Goal: Task Accomplishment & Management: Manage account settings

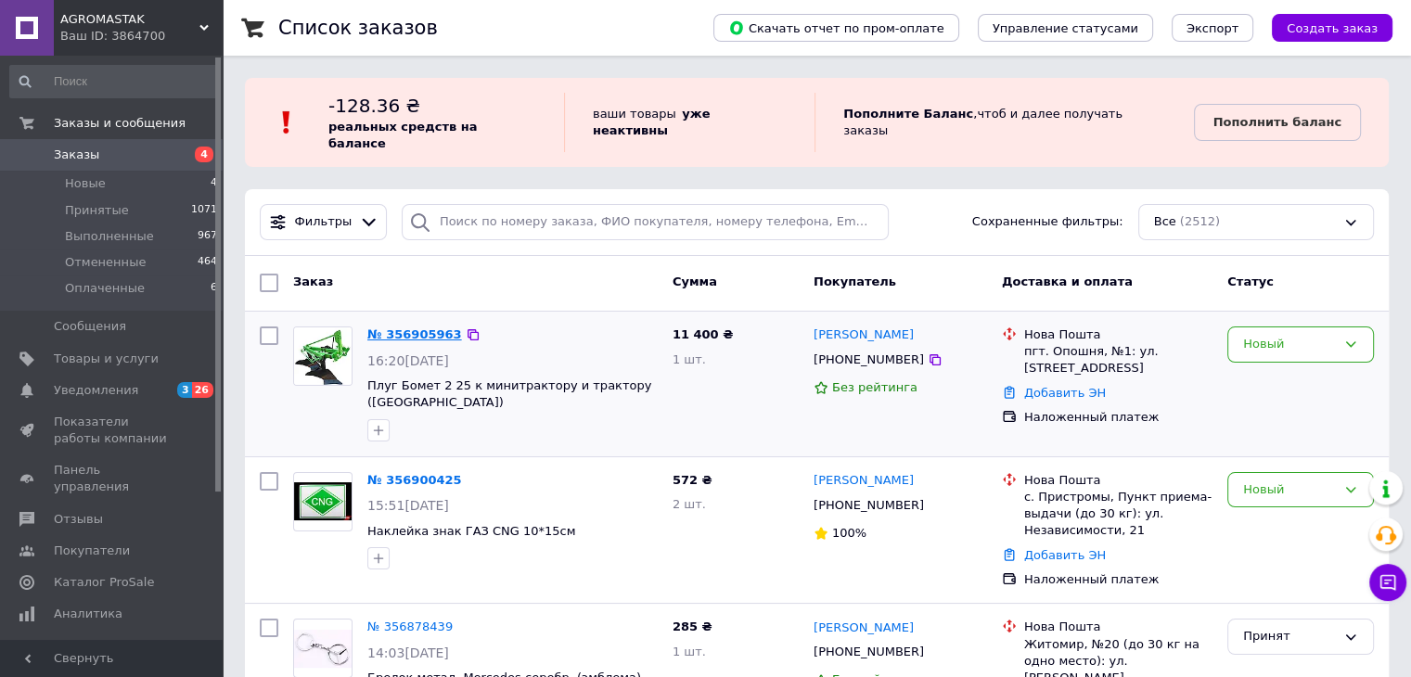
click at [387, 327] on link "№ 356905963" at bounding box center [414, 334] width 95 height 14
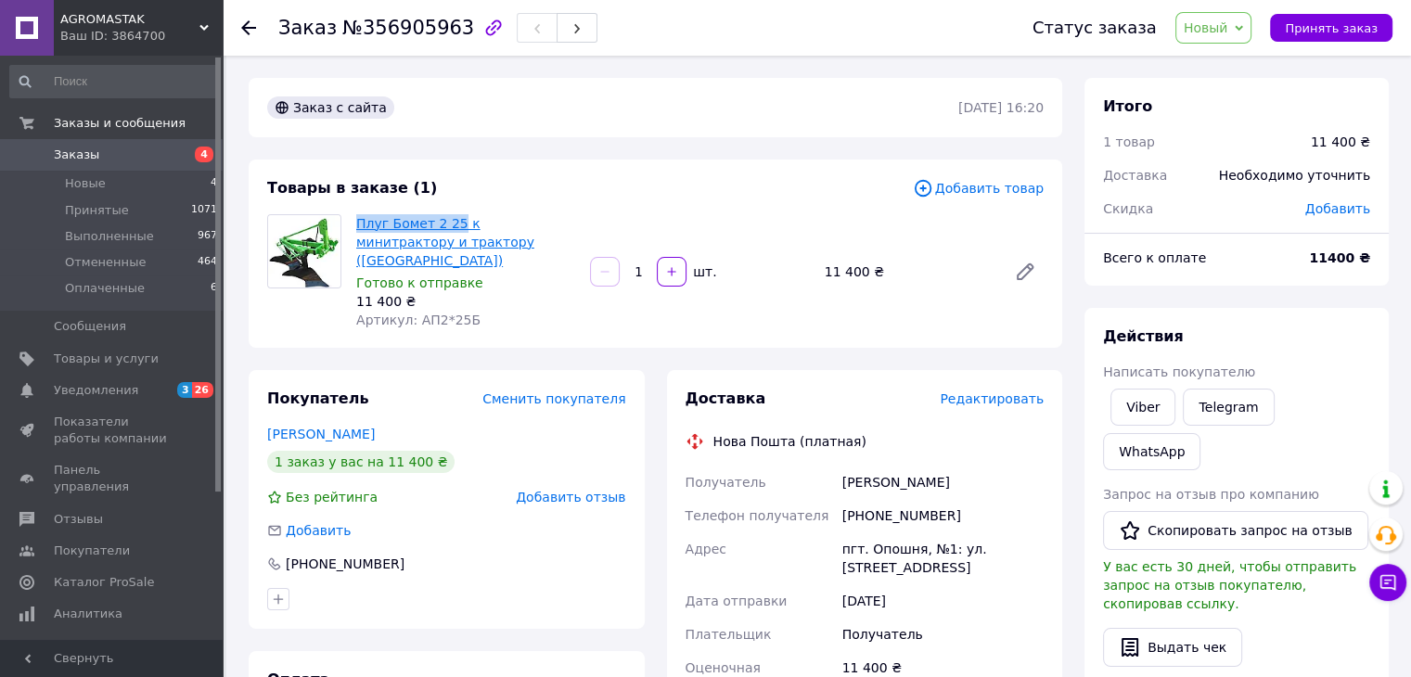
drag, startPoint x: 360, startPoint y: 203, endPoint x: 451, endPoint y: 219, distance: 92.2
click at [451, 219] on div "Товары в заказе (1) Добавить товар Плуг Бомет 2 25 к минитрактору и трактору (П…" at bounding box center [655, 254] width 813 height 188
copy link "Плуг Бомет 2 25"
click at [771, 560] on div "Адрес" at bounding box center [760, 558] width 157 height 52
drag, startPoint x: 838, startPoint y: 462, endPoint x: 1020, endPoint y: 562, distance: 207.5
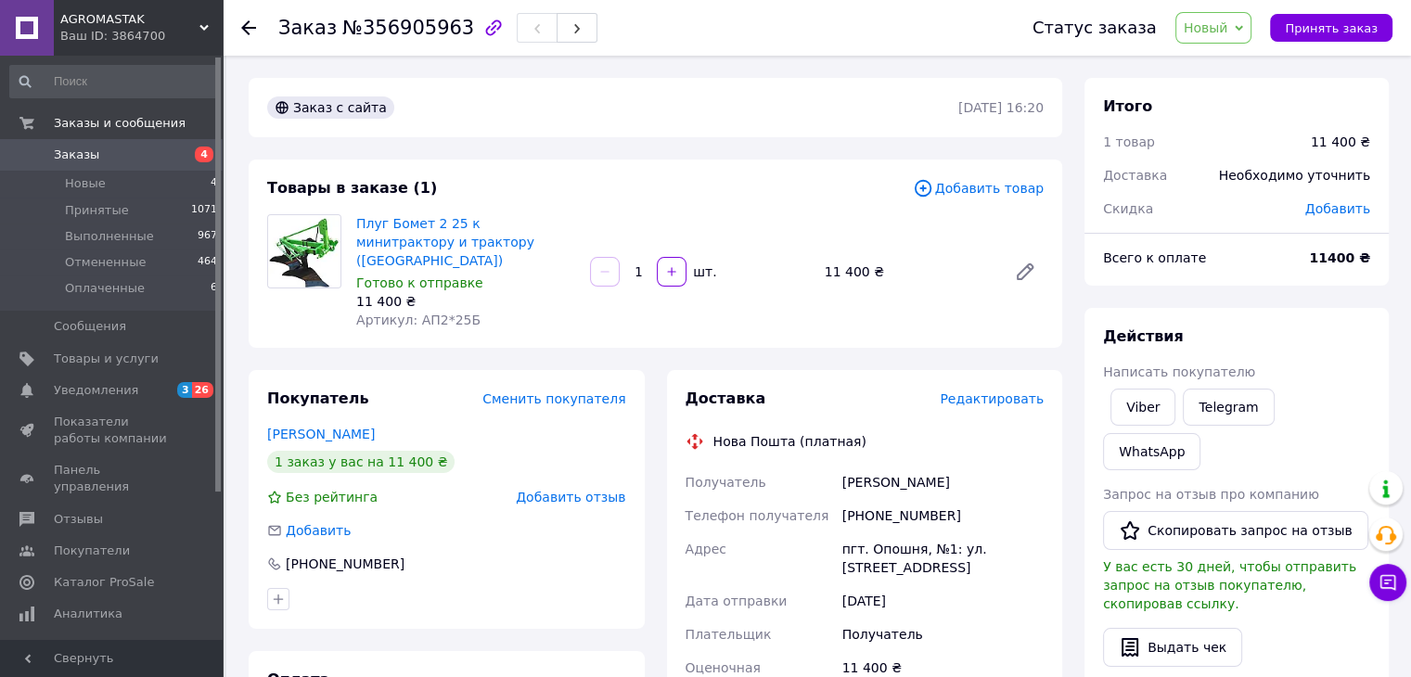
click at [1020, 562] on div "Получатель Салай Віталій Телефон получателя +380951557317 Адрес пгт. Опошня, №1…" at bounding box center [865, 681] width 366 height 430
copy div "Салай Віталій Телефон получателя +380951557317 Адрес пгт. Опошня, №1: ул. Незав…"
click at [916, 307] on div "Плуг Бомет 2 25 к минитрактору и трактору (Польша) Готово к отправке 11 400 ₴ А…" at bounding box center [700, 272] width 702 height 122
click at [183, 156] on span "4" at bounding box center [197, 155] width 51 height 17
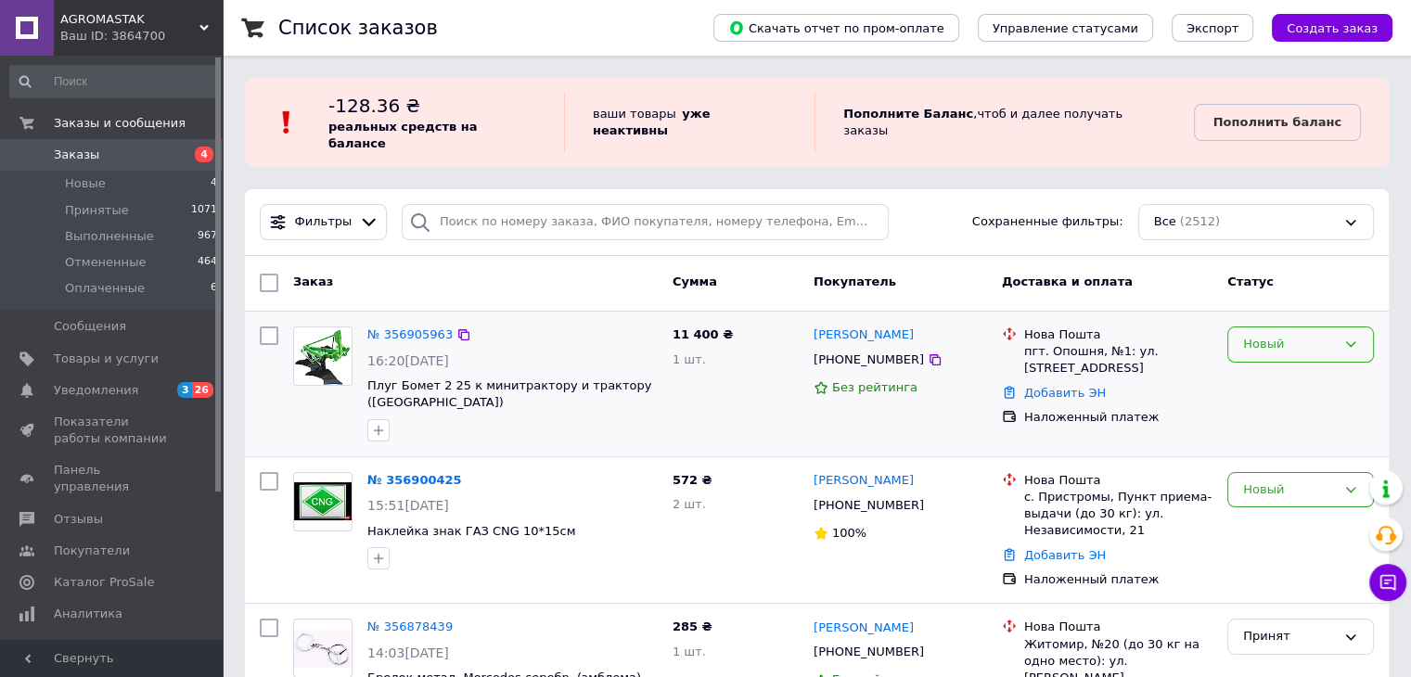
click at [1280, 335] on div "Новый" at bounding box center [1289, 344] width 93 height 19
click at [1284, 366] on li "Принят" at bounding box center [1300, 383] width 145 height 34
click at [414, 473] on link "№ 356900425" at bounding box center [414, 480] width 95 height 14
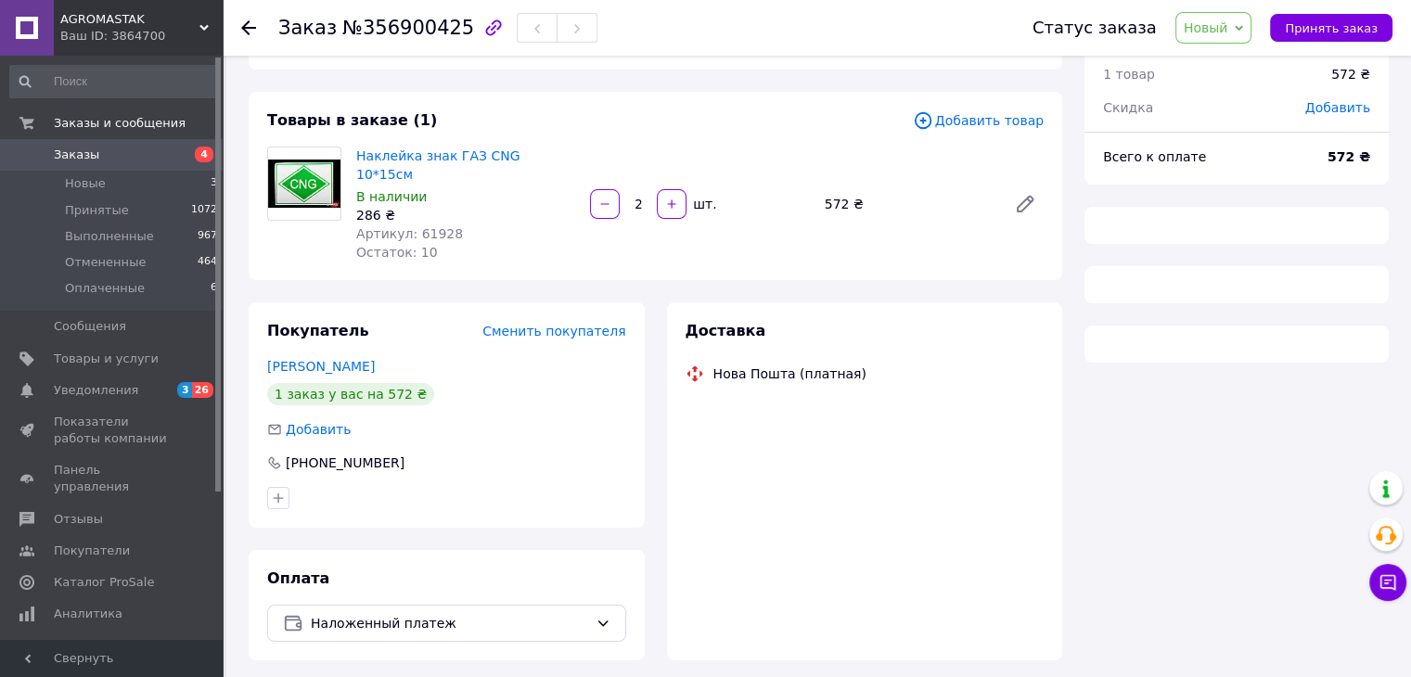
scroll to position [115, 0]
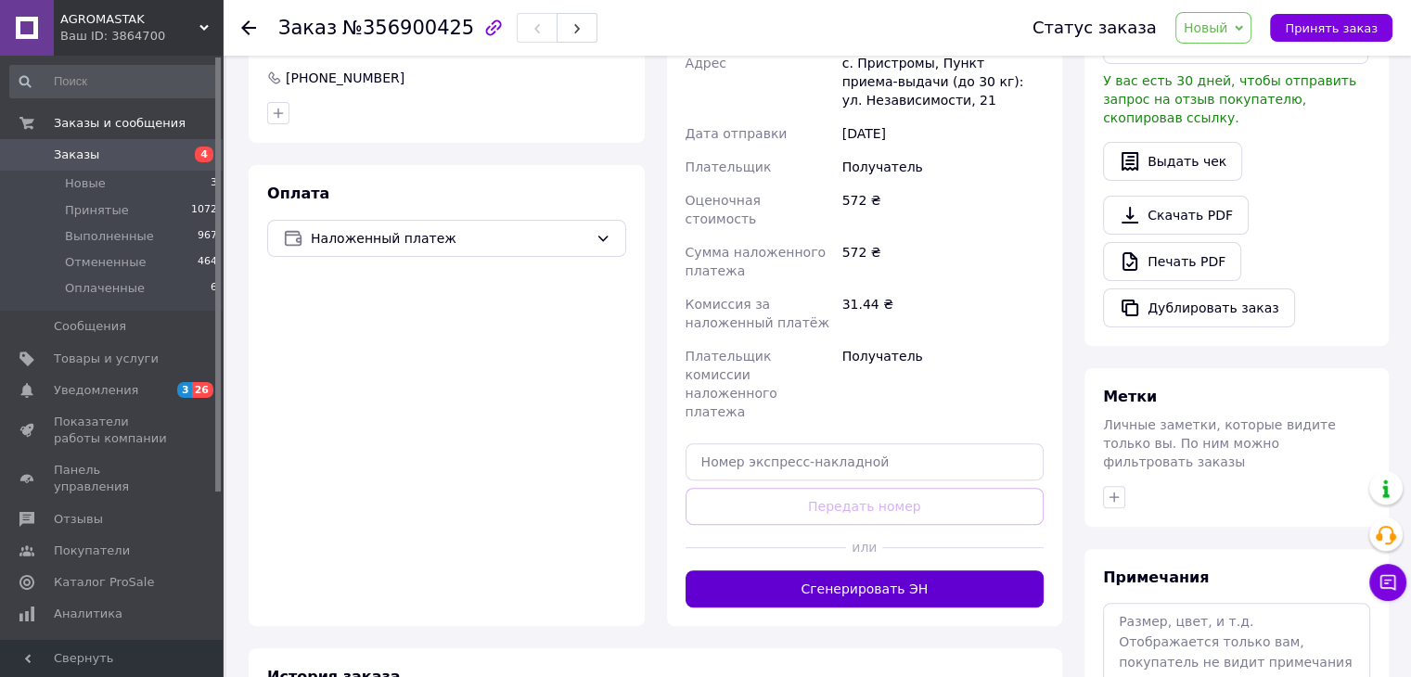
click at [882, 570] on button "Сгенерировать ЭН" at bounding box center [864, 588] width 359 height 37
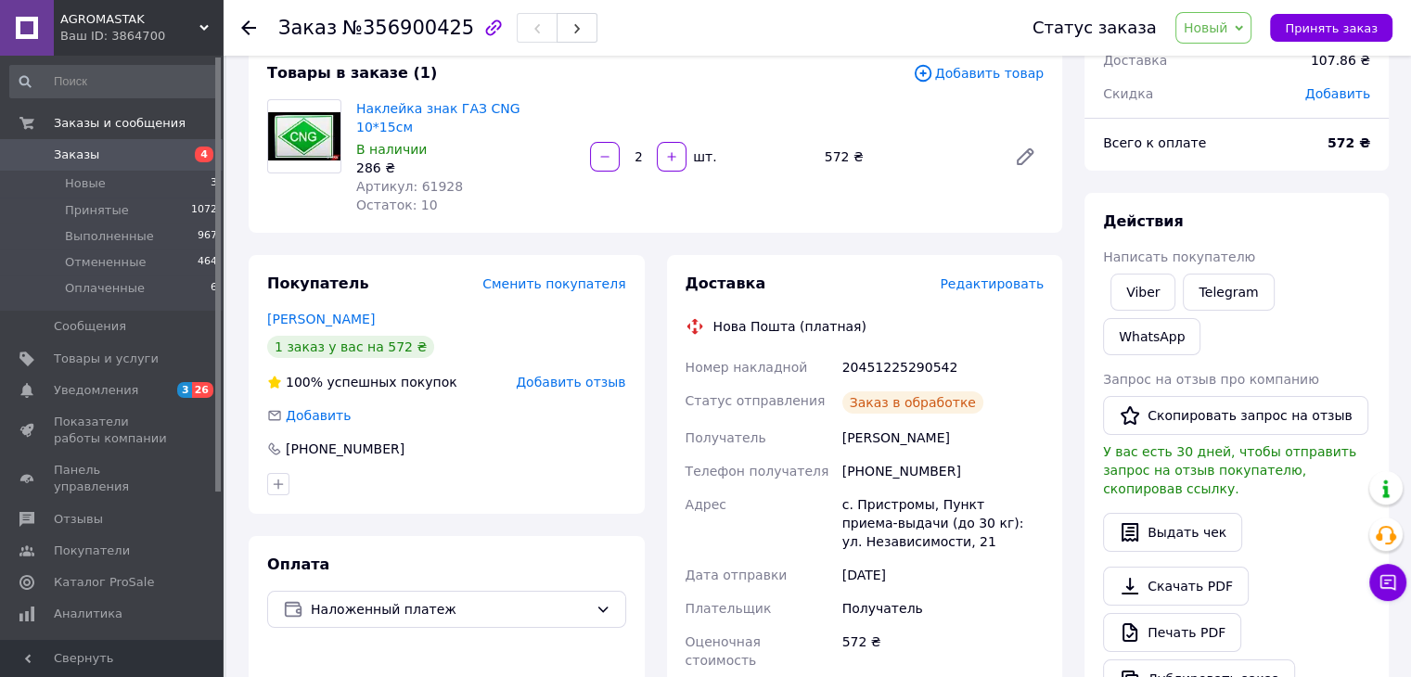
click at [888, 352] on div "20451225290542" at bounding box center [942, 367] width 209 height 33
copy div "20451225290542"
click at [1015, 592] on div "Получатель" at bounding box center [942, 608] width 209 height 33
click at [987, 276] on span "Редактировать" at bounding box center [991, 283] width 104 height 15
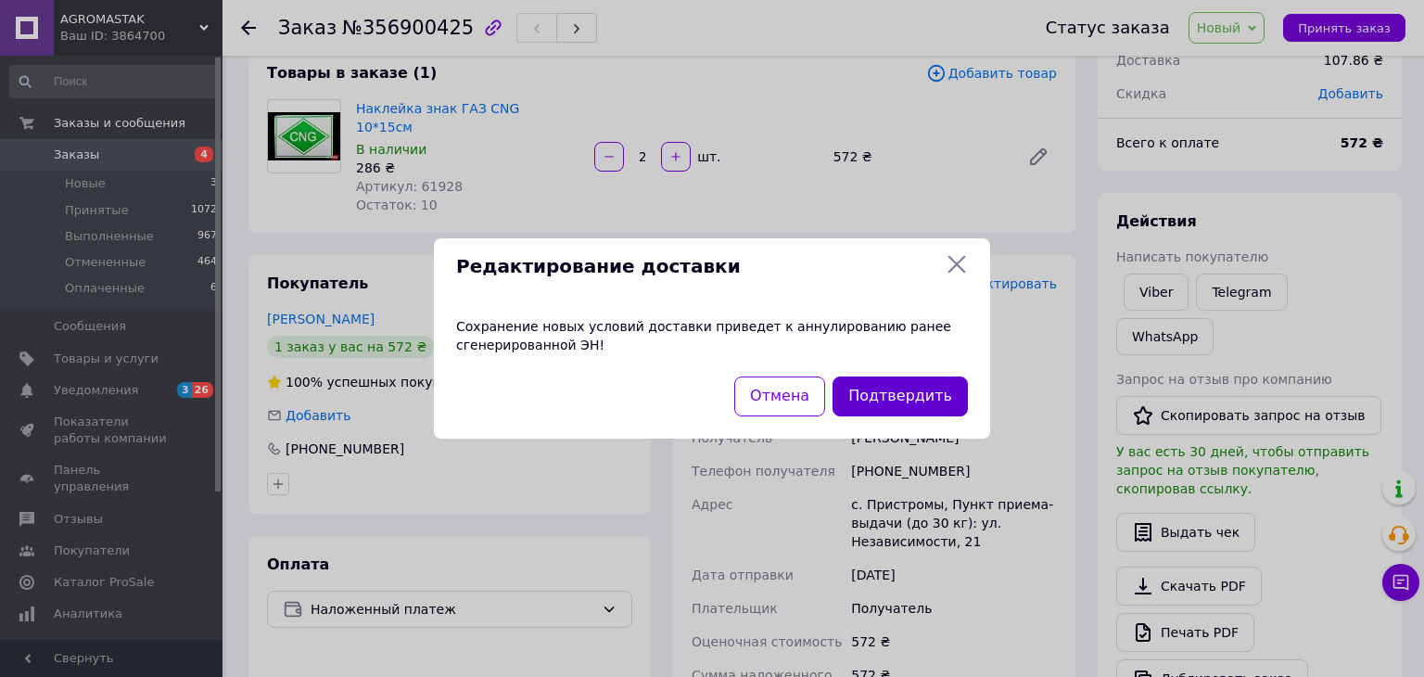
click at [941, 394] on button "Подтвердить" at bounding box center [900, 397] width 135 height 40
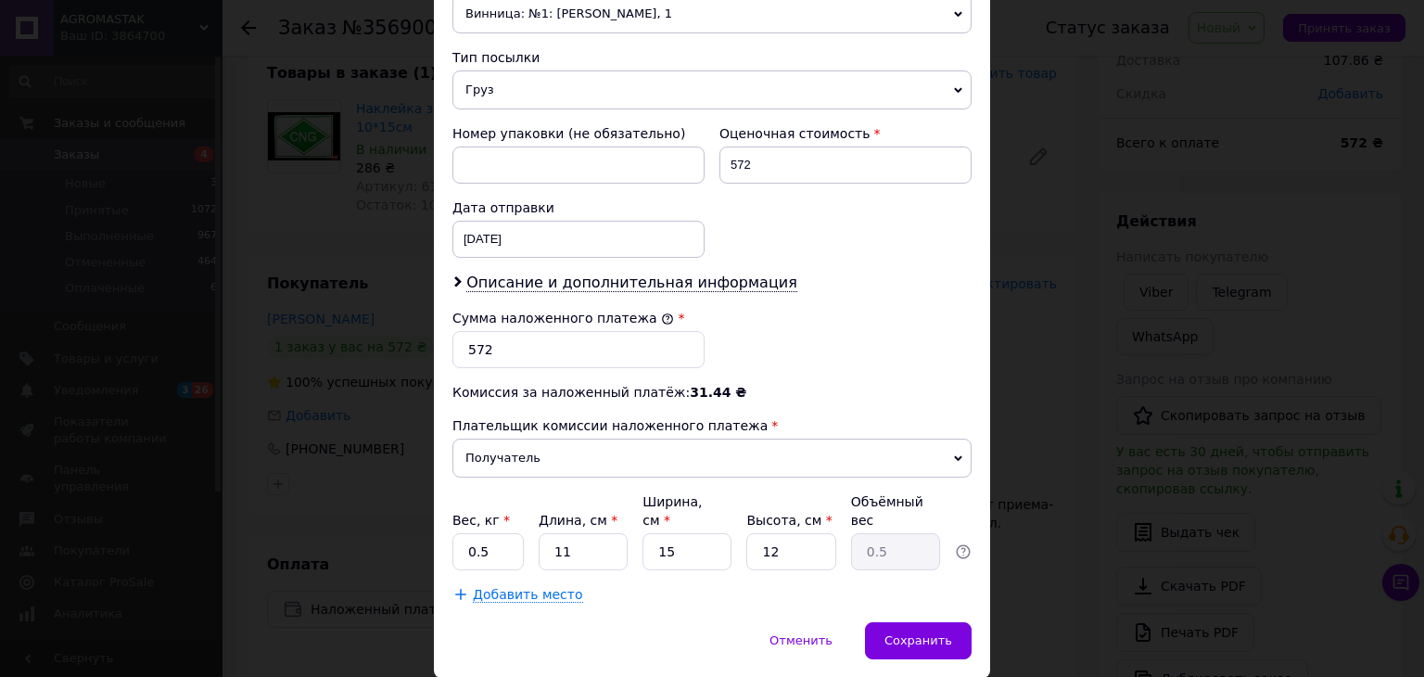
scroll to position [733, 0]
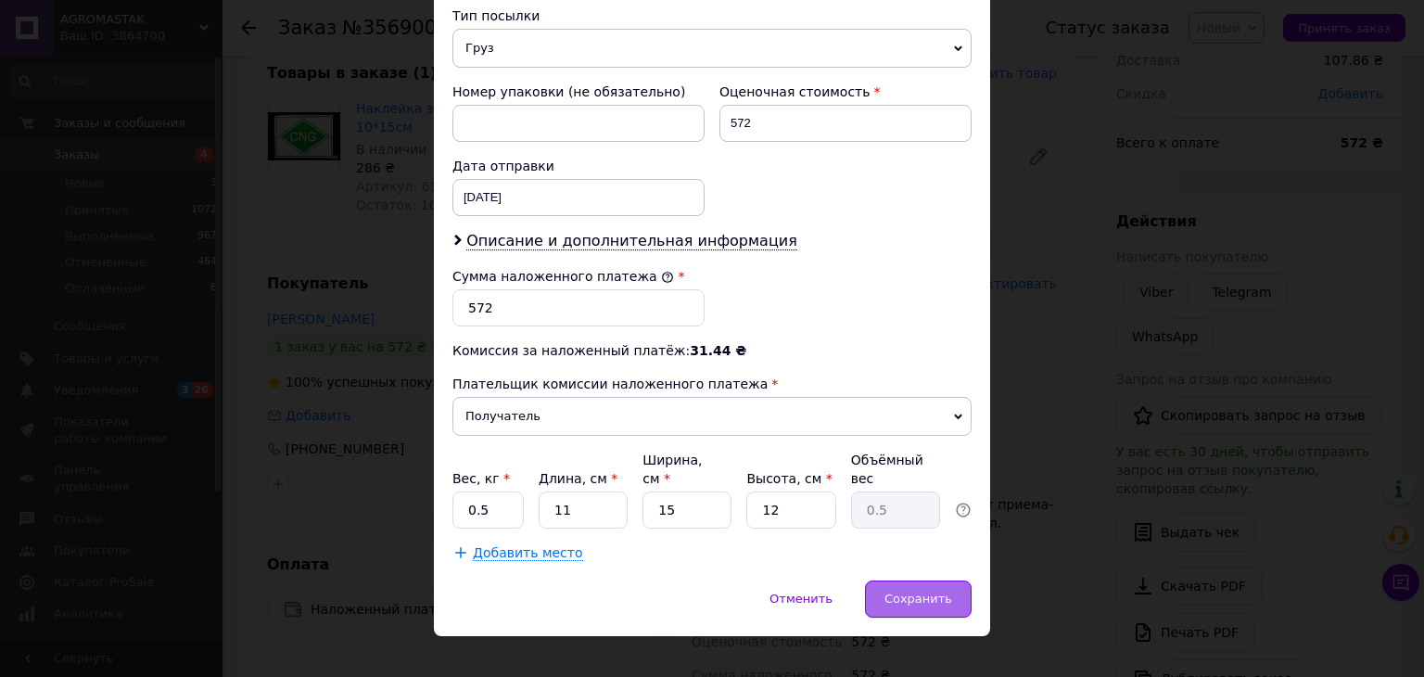
click at [935, 585] on div "Сохранить" at bounding box center [918, 599] width 107 height 37
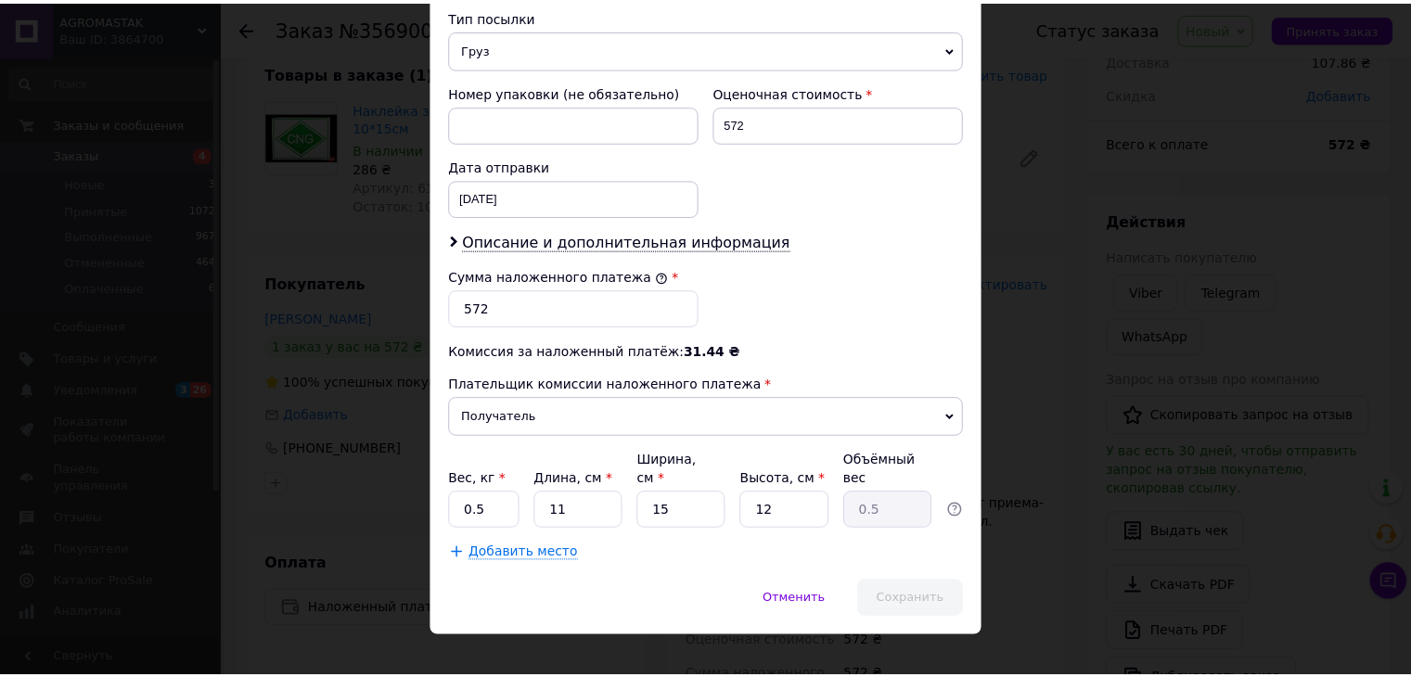
scroll to position [0, 0]
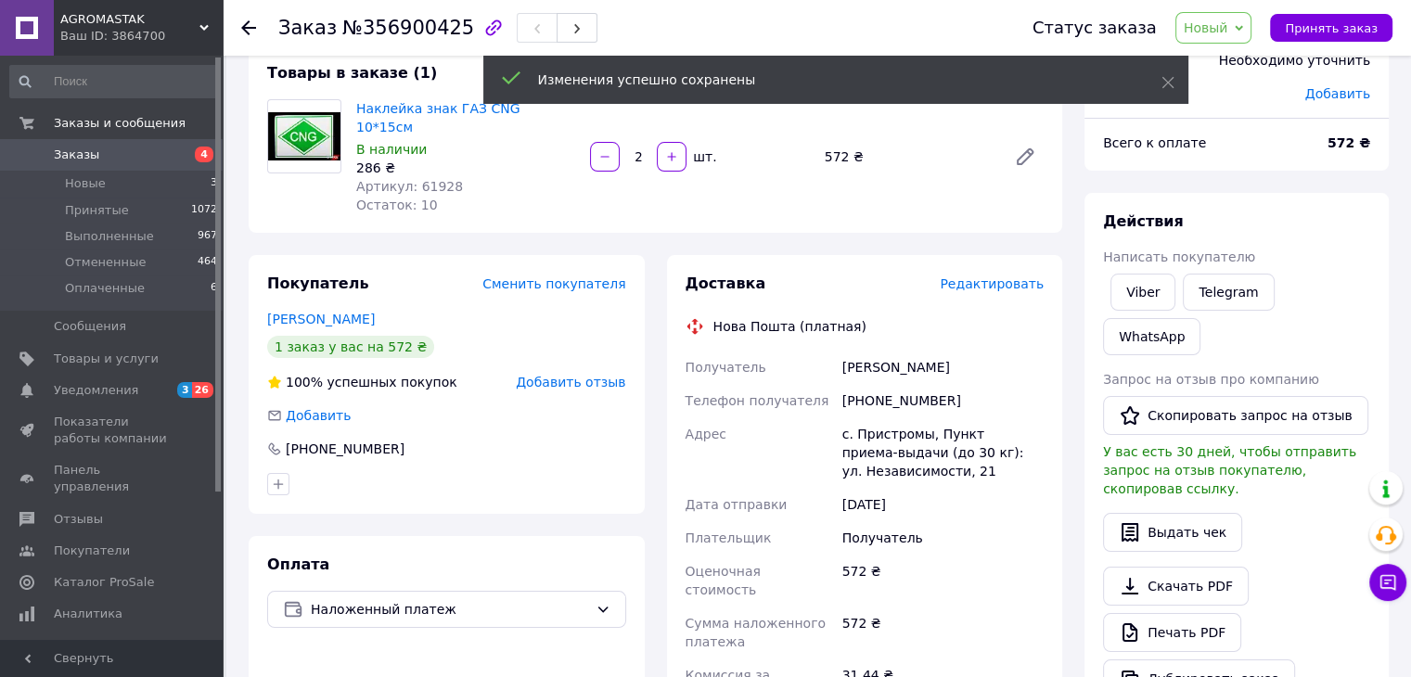
click at [163, 155] on span "Заказы" at bounding box center [113, 155] width 118 height 17
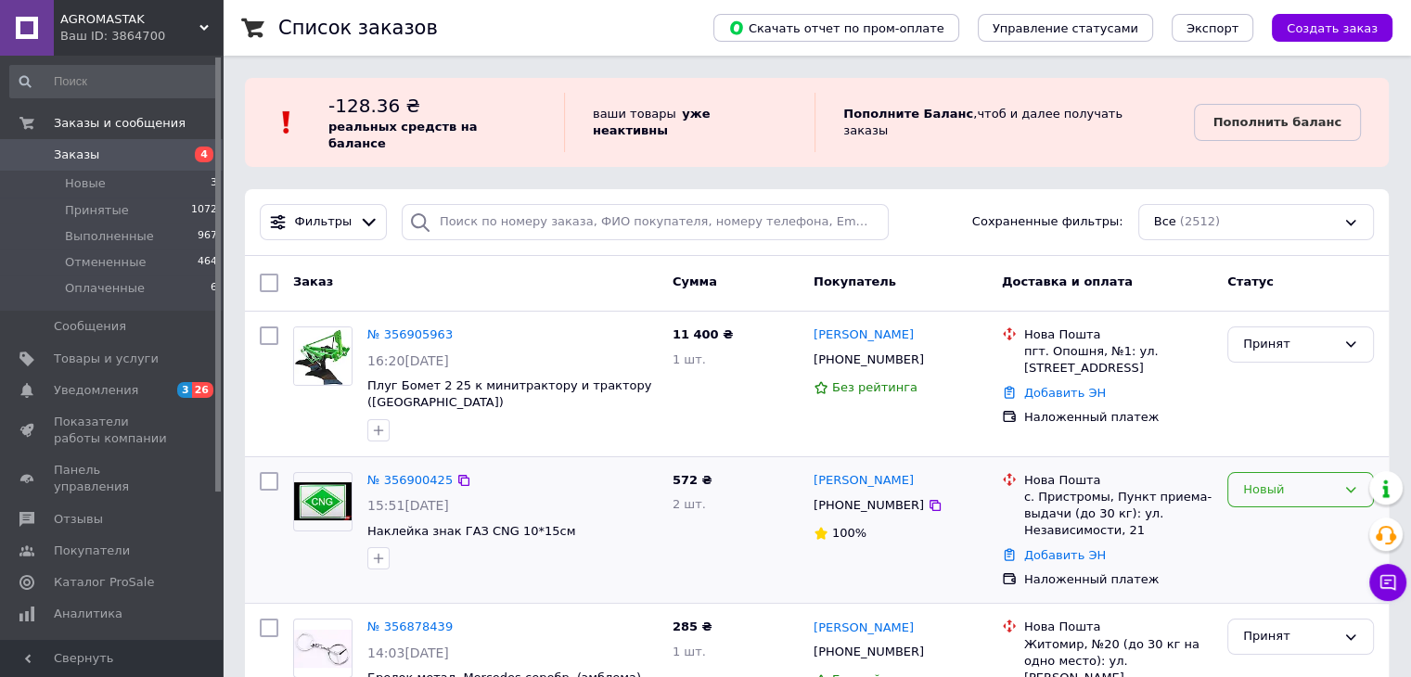
click at [1268, 480] on div "Новый" at bounding box center [1289, 489] width 93 height 19
click at [1263, 581] on li "Отменен" at bounding box center [1300, 597] width 145 height 34
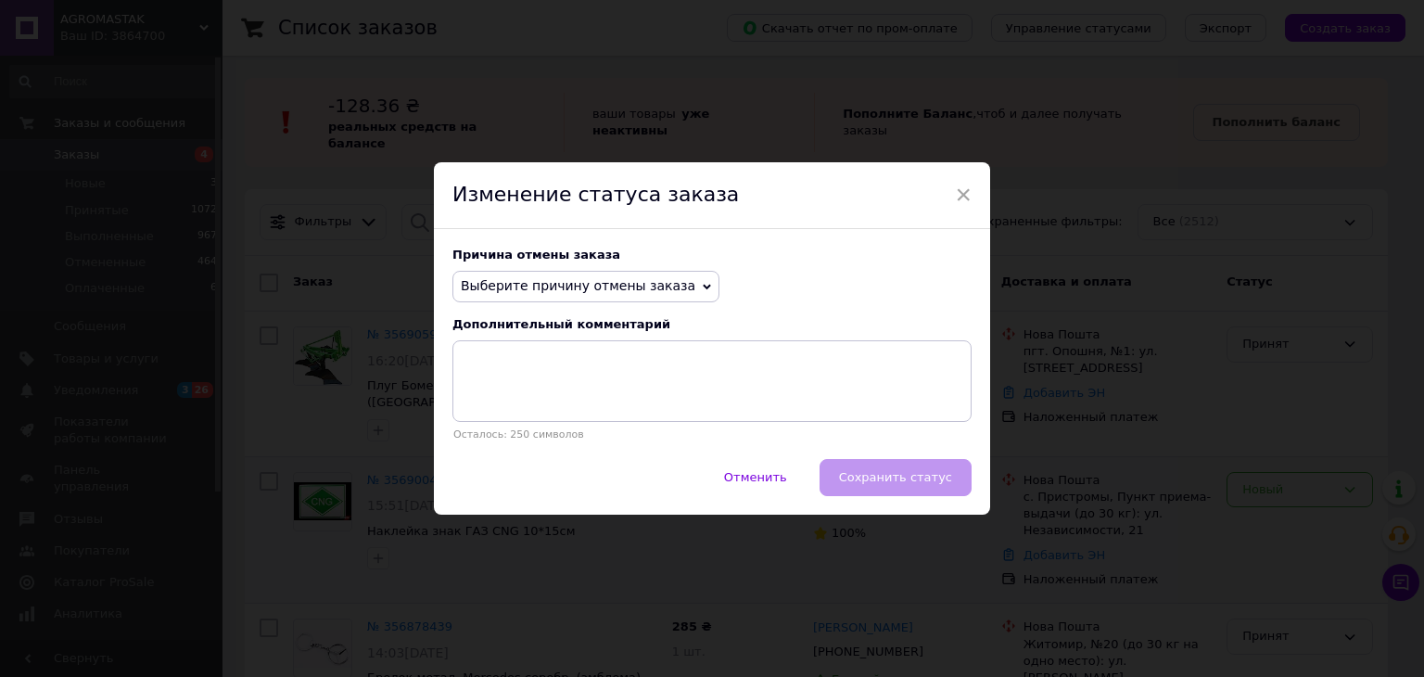
click at [545, 286] on span "Выберите причину отмены заказа" at bounding box center [578, 285] width 235 height 15
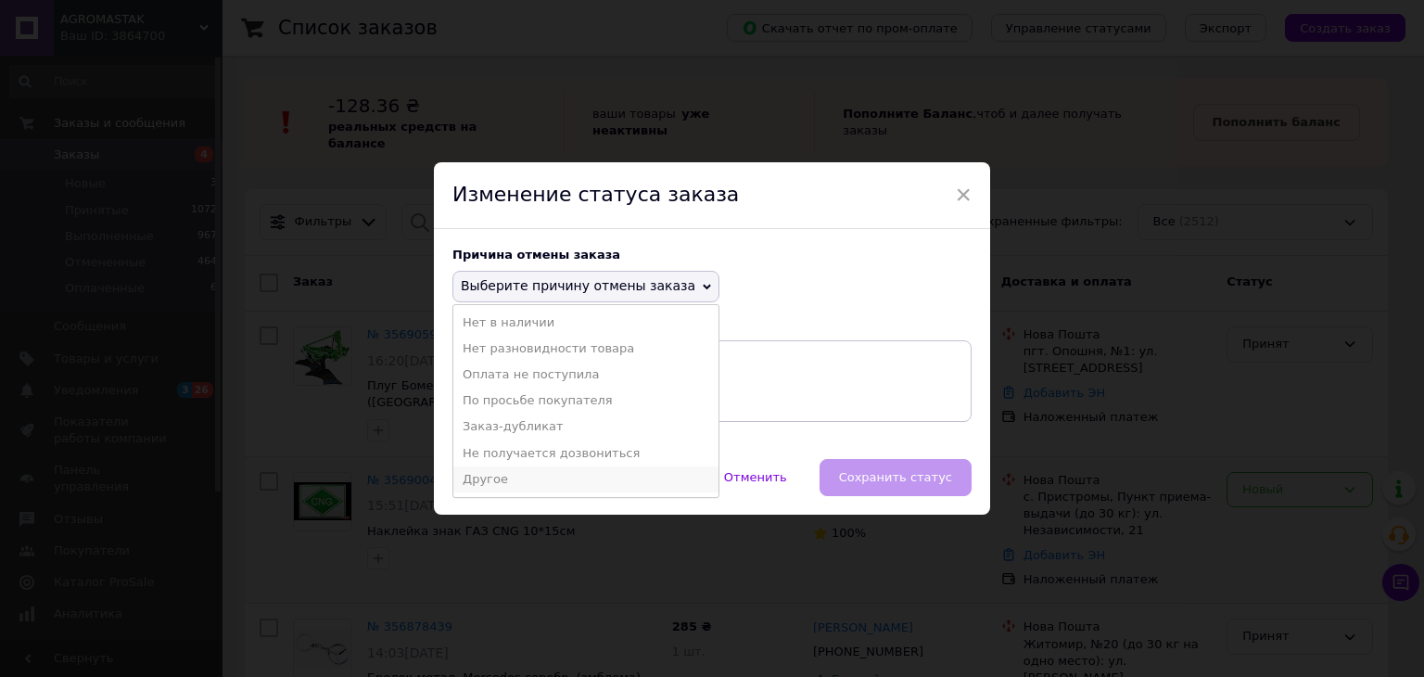
click at [479, 468] on li "Другое" at bounding box center [585, 479] width 265 height 26
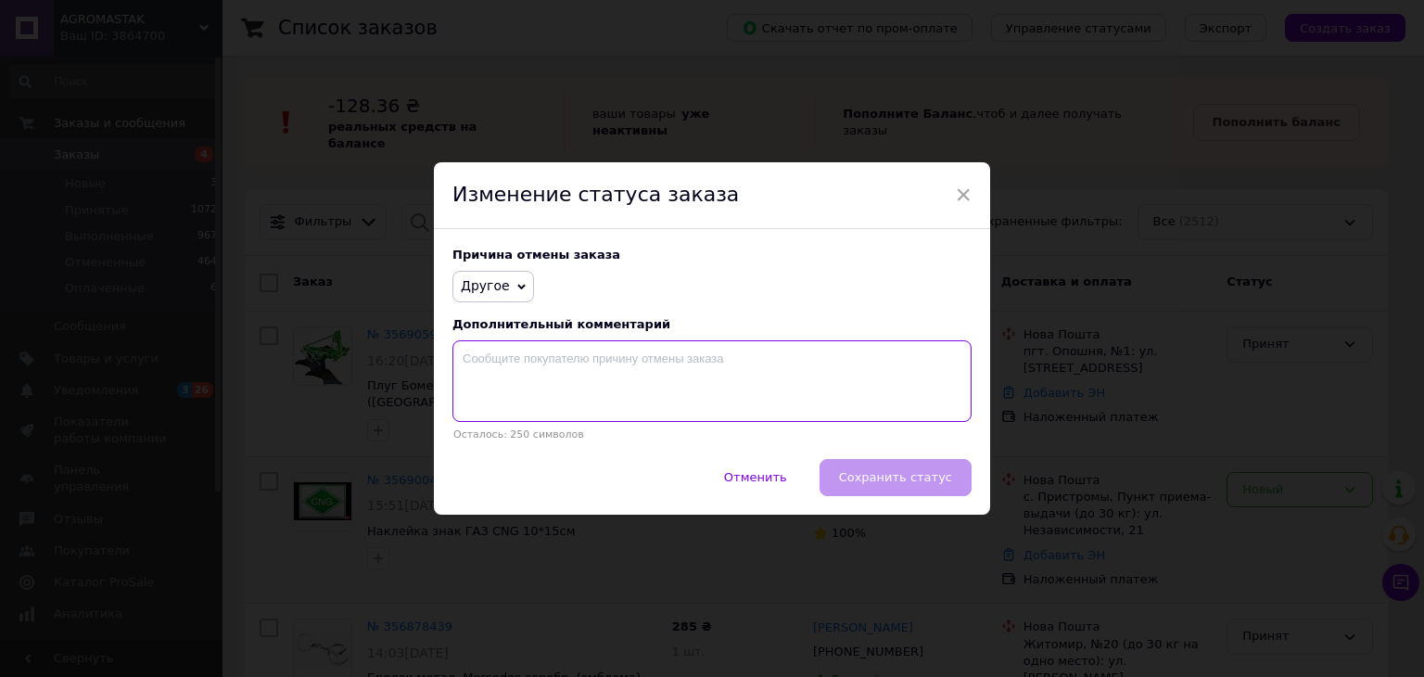
click at [579, 383] on textarea at bounding box center [712, 381] width 519 height 82
type textarea "У"
type textarea "\"
click at [467, 285] on span "Другое" at bounding box center [485, 285] width 49 height 15
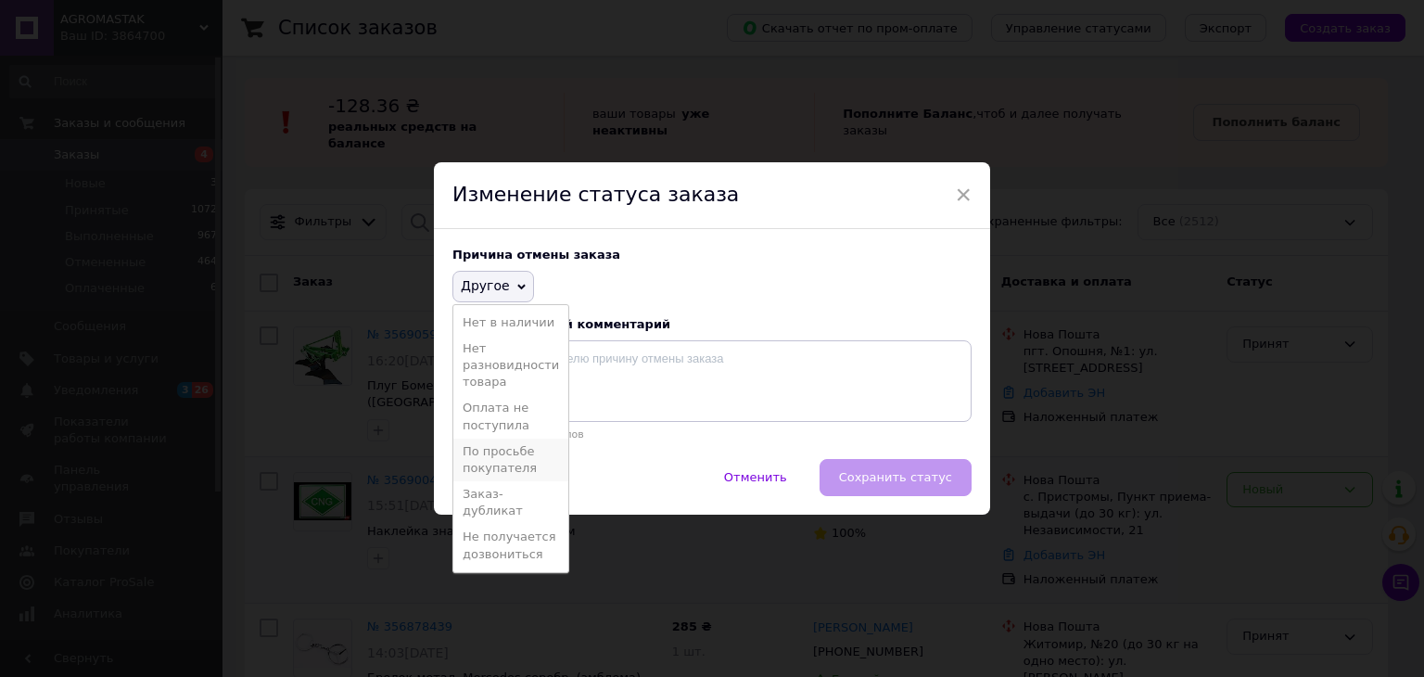
click at [509, 466] on li "По просьбе покупателя" at bounding box center [510, 460] width 115 height 43
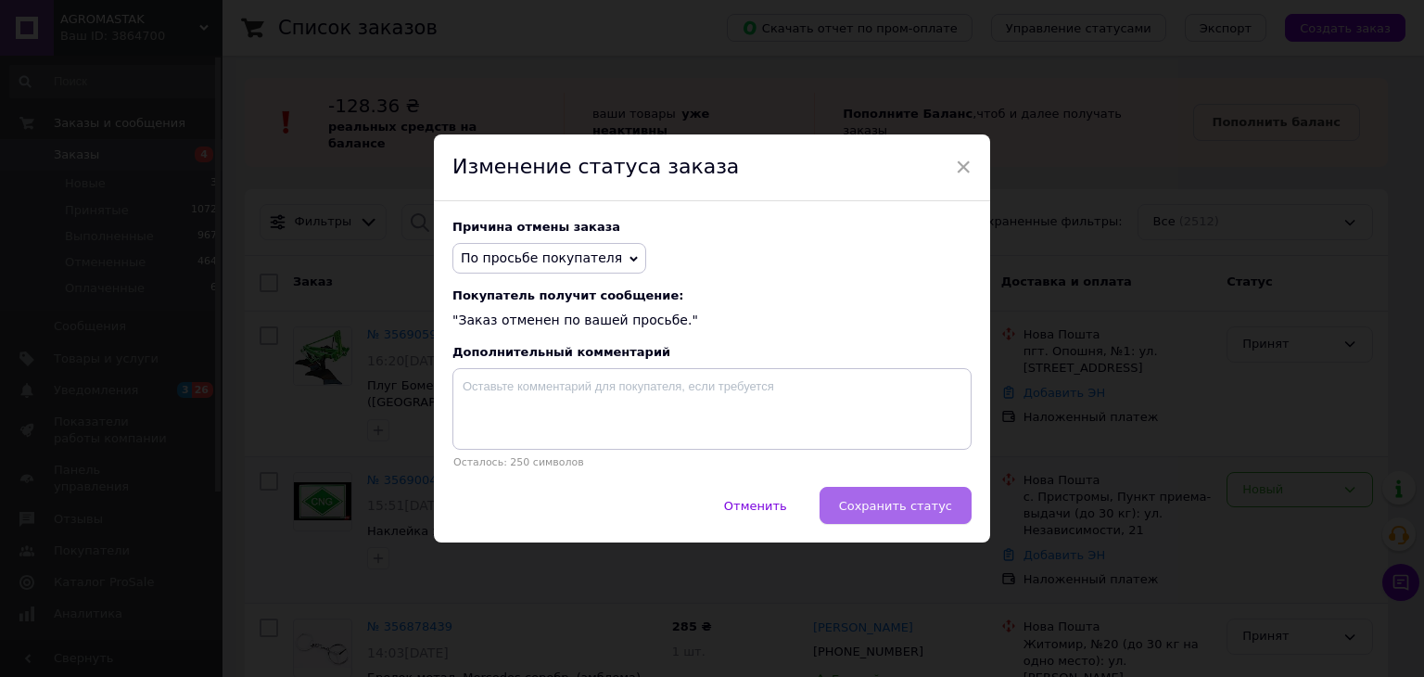
click at [887, 513] on span "Сохранить статус" at bounding box center [895, 506] width 113 height 14
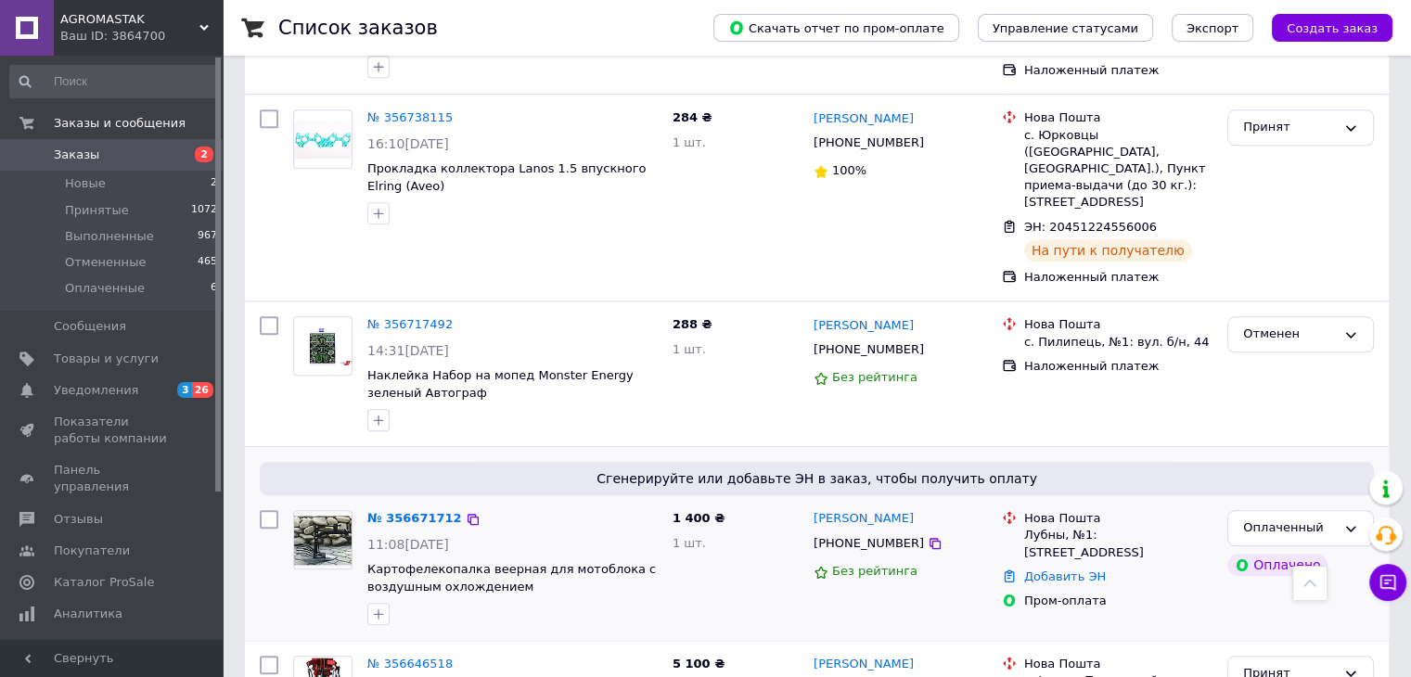
scroll to position [2040, 0]
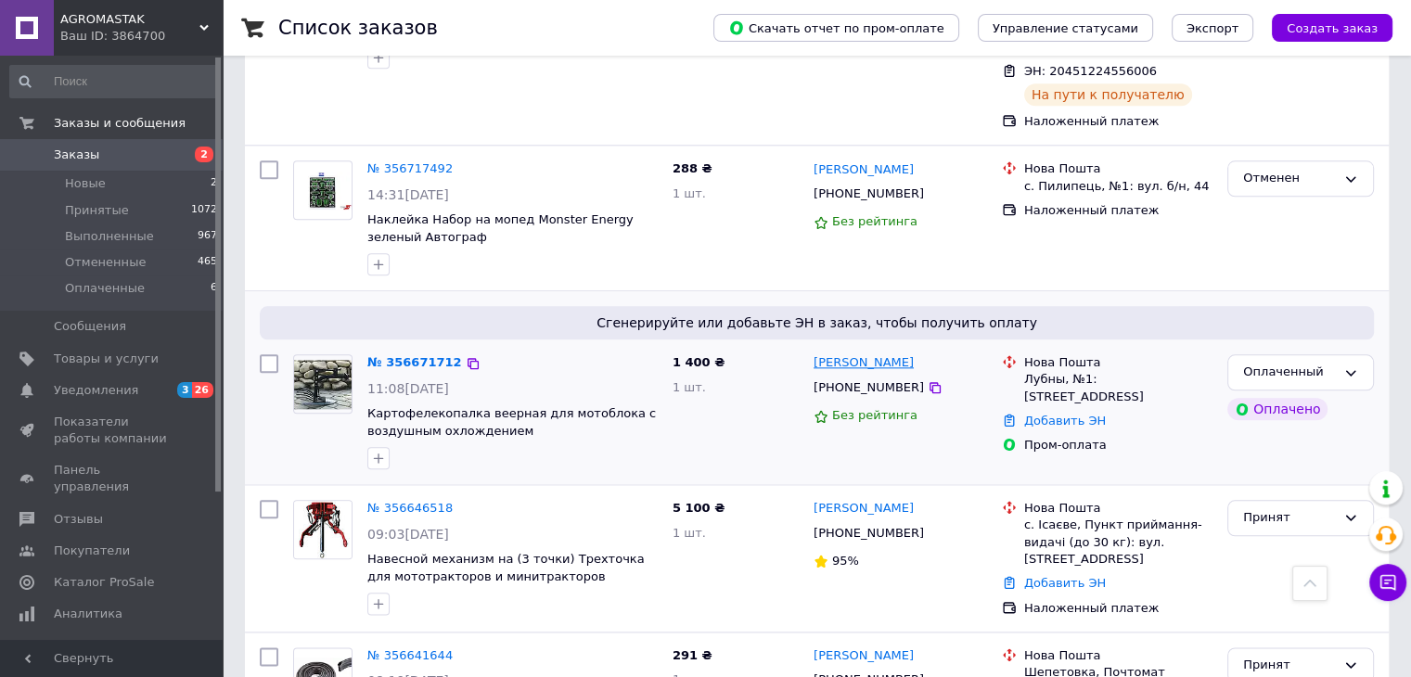
drag, startPoint x: 929, startPoint y: 209, endPoint x: 868, endPoint y: 211, distance: 61.2
click at [868, 352] on div "[PERSON_NAME]" at bounding box center [899, 362] width 177 height 21
copy link "[PERSON_NAME]"
click at [1057, 414] on link "Добавить ЭН" at bounding box center [1065, 421] width 82 height 14
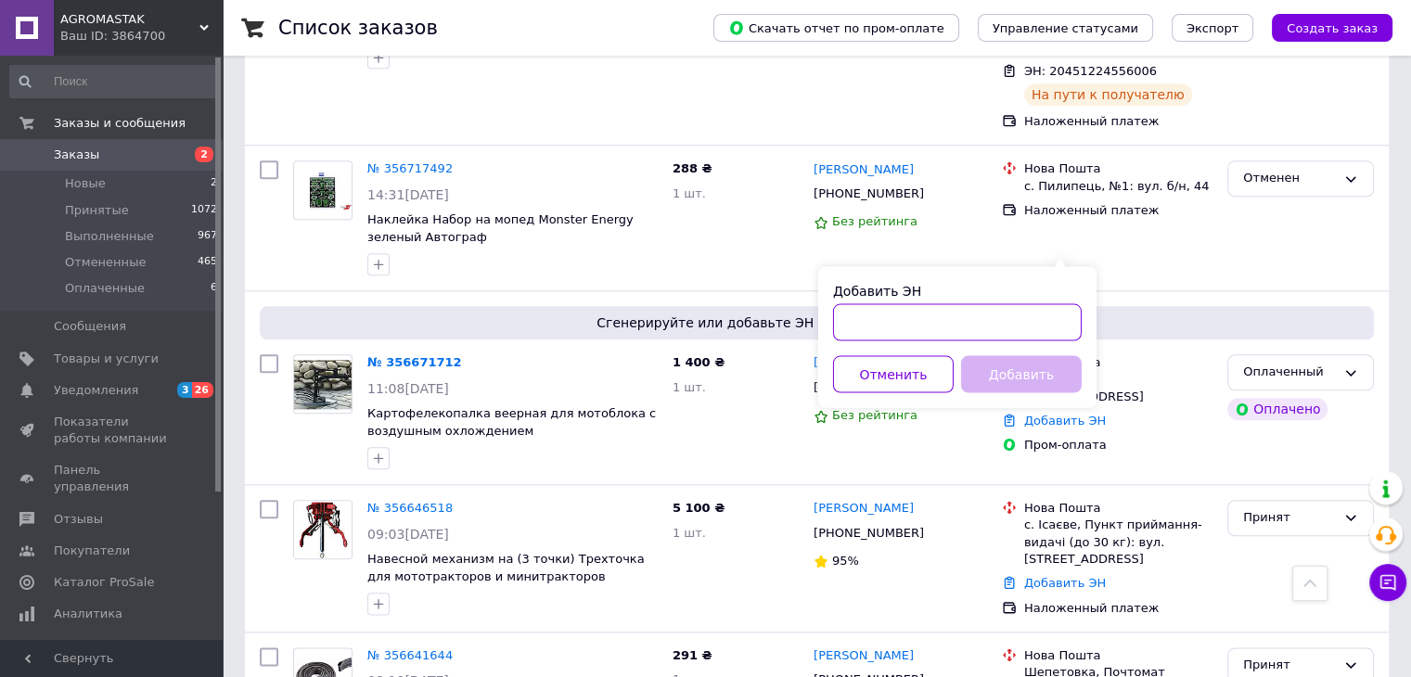
click at [961, 309] on input "Добавить ЭН" at bounding box center [957, 321] width 249 height 37
type input "[CREDIT_CARD_NUMBER]"
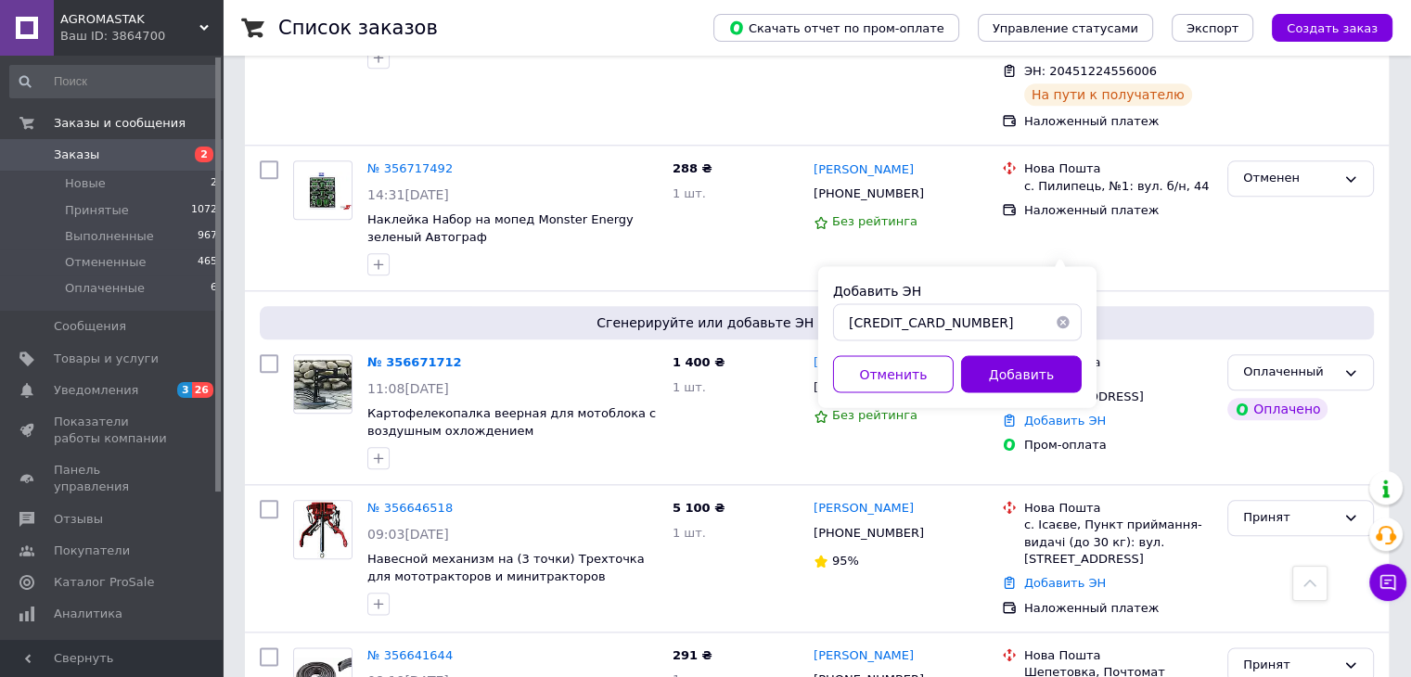
click at [1023, 357] on button "Добавить" at bounding box center [1021, 373] width 121 height 37
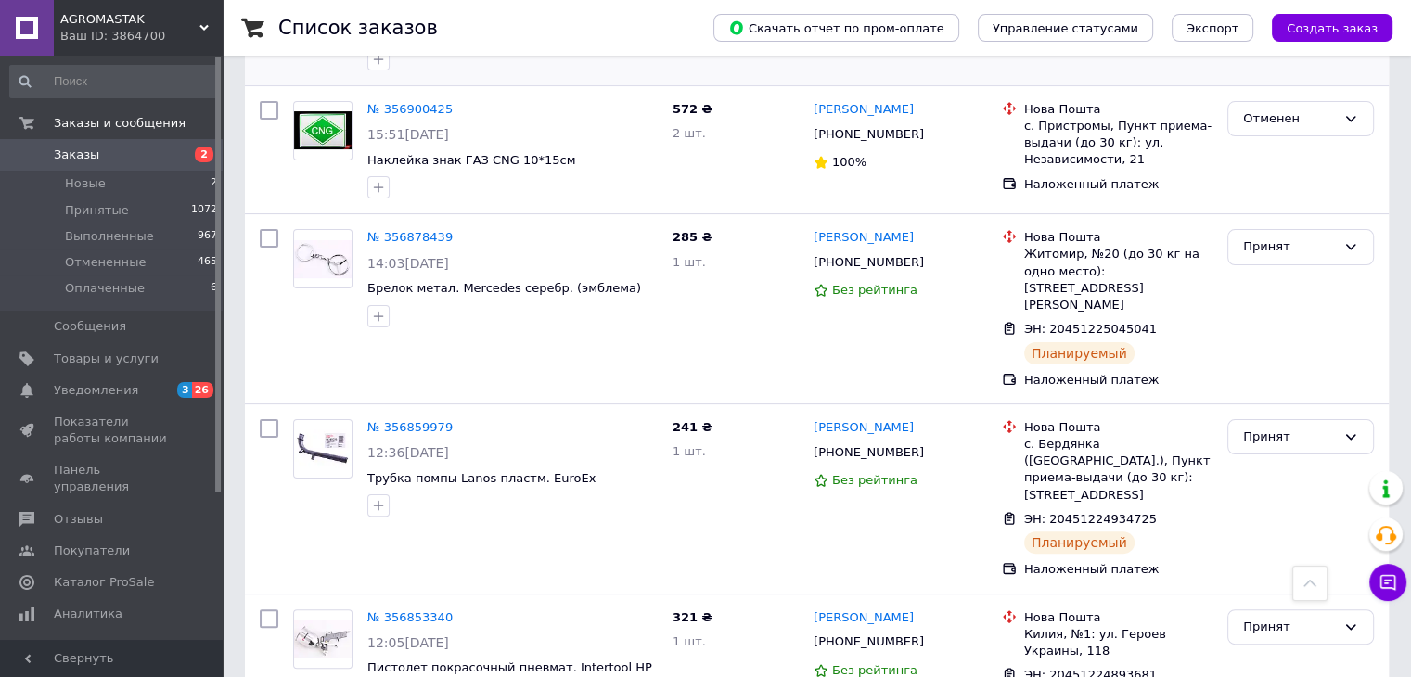
scroll to position [0, 0]
